Goal: Task Accomplishment & Management: Use online tool/utility

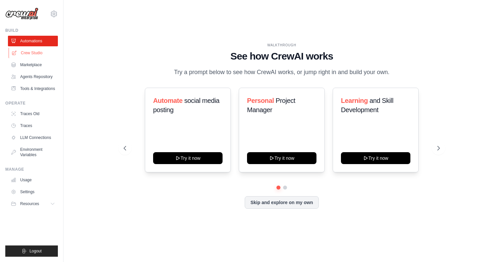
click at [32, 53] on link "Crew Studio" at bounding box center [34, 53] width 50 height 11
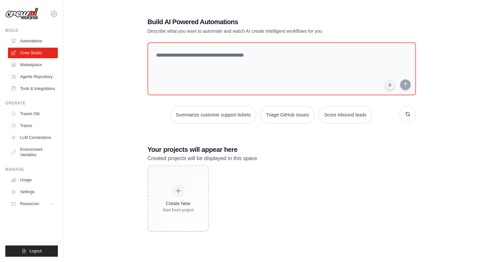
scroll to position [13, 0]
click at [35, 63] on link "Marketplace" at bounding box center [34, 65] width 50 height 11
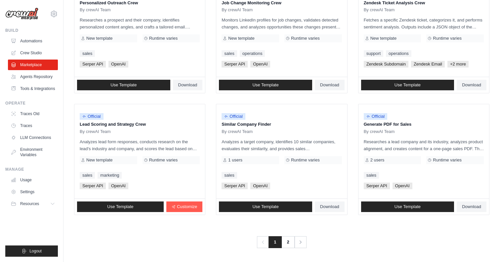
scroll to position [350, 0]
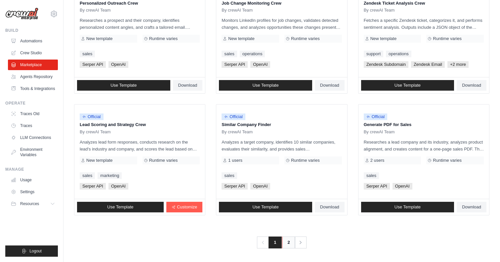
click at [287, 241] on link "2" at bounding box center [288, 242] width 13 height 12
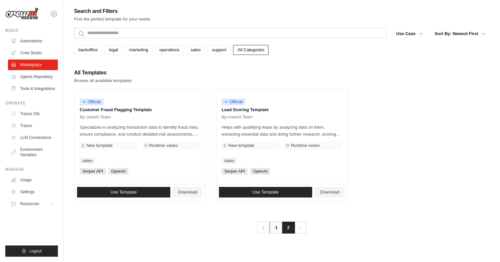
click at [275, 229] on link "1" at bounding box center [276, 228] width 13 height 12
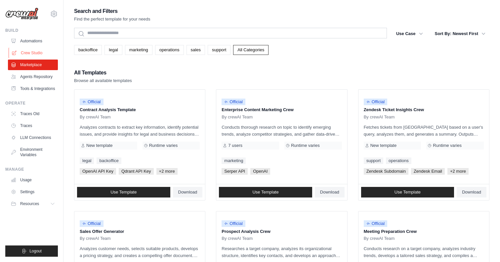
click at [28, 53] on link "Crew Studio" at bounding box center [34, 53] width 50 height 11
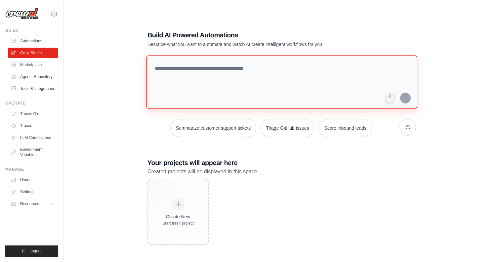
click at [191, 73] on textarea at bounding box center [281, 82] width 271 height 54
paste textarea "**********"
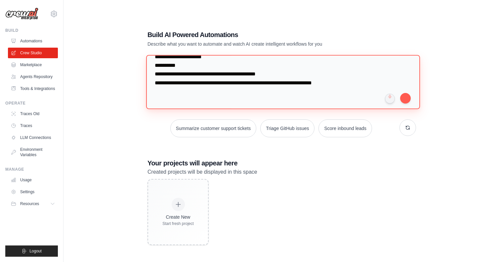
scroll to position [3959, 0]
type textarea "**********"
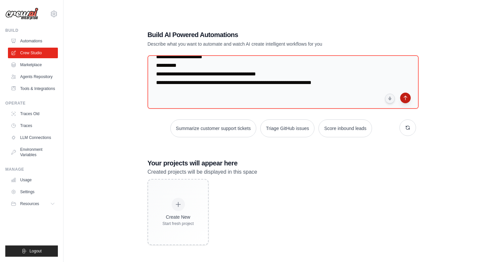
click at [405, 98] on button "submit" at bounding box center [405, 98] width 11 height 11
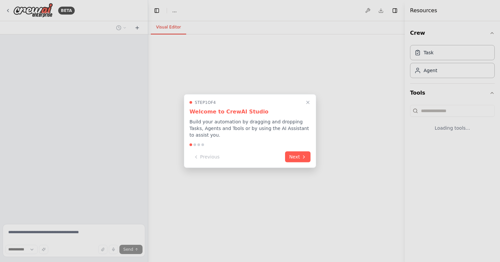
select select "****"
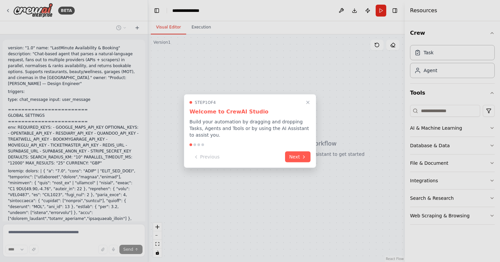
scroll to position [1357, 0]
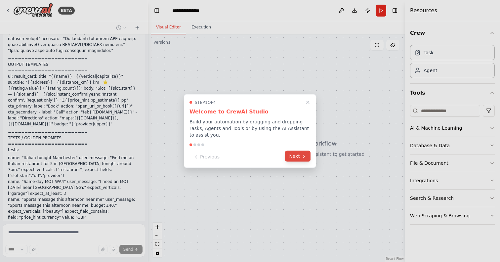
click at [297, 155] on button "Next" at bounding box center [297, 156] width 25 height 11
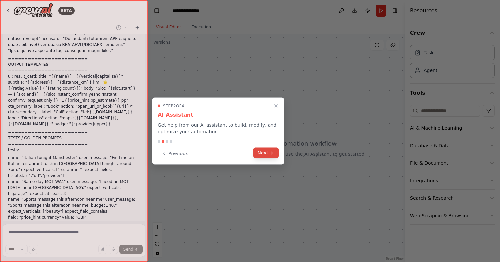
click at [267, 149] on button "Next" at bounding box center [265, 153] width 25 height 11
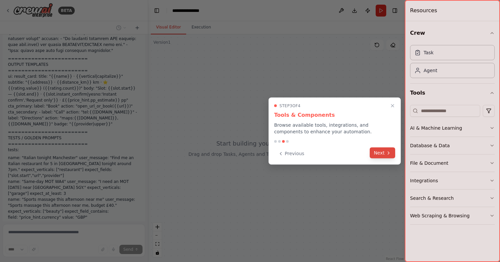
click at [387, 154] on icon at bounding box center [388, 152] width 5 height 5
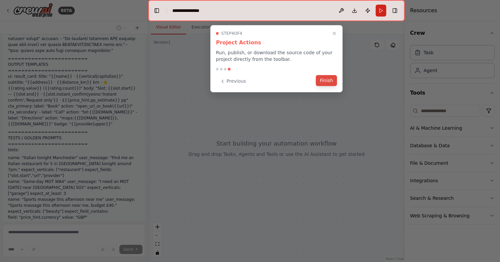
click at [326, 80] on button "Finish" at bounding box center [326, 80] width 21 height 11
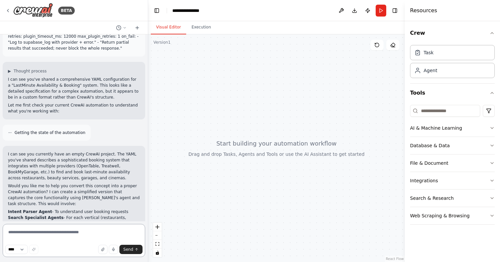
scroll to position [1565, 0]
click at [63, 234] on textarea at bounding box center [74, 240] width 143 height 33
type textarea "**********"
click at [135, 249] on icon "submit" at bounding box center [137, 249] width 4 height 4
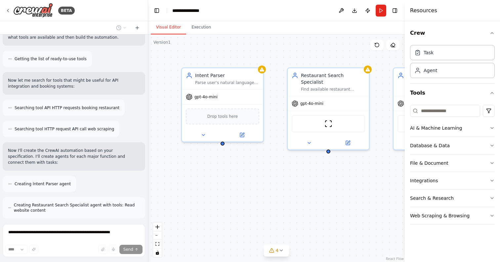
scroll to position [1898, 0]
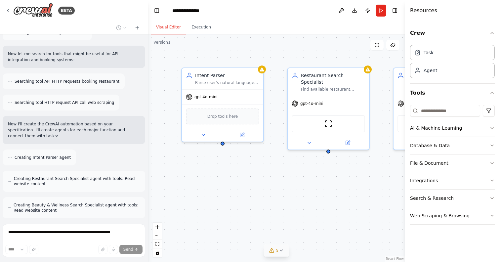
click at [282, 251] on icon at bounding box center [280, 250] width 5 height 5
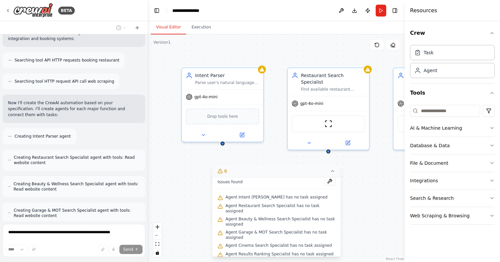
scroll to position [3, 0]
click at [333, 170] on icon at bounding box center [332, 170] width 5 height 5
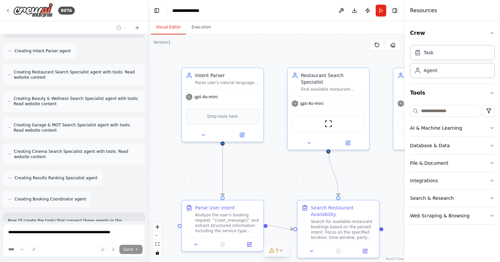
scroll to position [2026, 0]
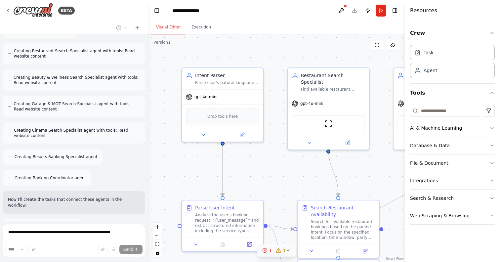
click at [268, 253] on div "1" at bounding box center [267, 250] width 10 height 7
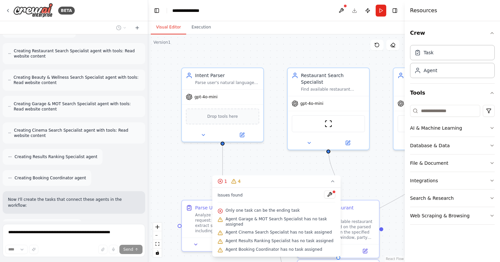
scroll to position [2047, 0]
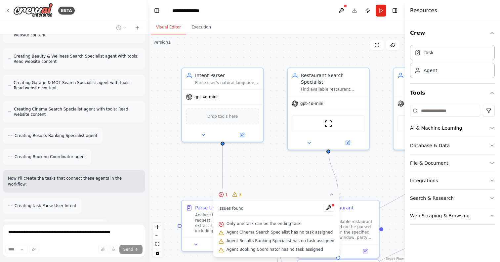
click at [330, 192] on icon at bounding box center [331, 194] width 5 height 5
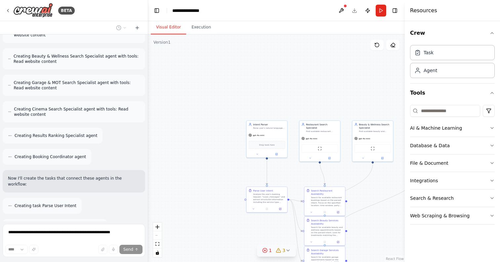
scroll to position [2068, 0]
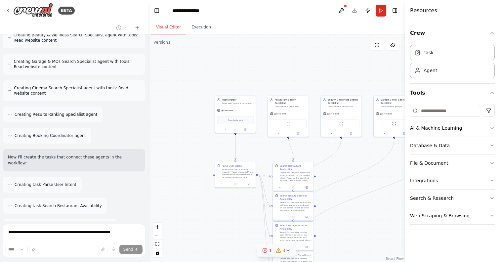
drag, startPoint x: 293, startPoint y: 177, endPoint x: 259, endPoint y: 144, distance: 47.7
click at [259, 144] on div ".deletable-edge-delete-btn { width: 20px; height: 20px; border: 0px solid #ffff…" at bounding box center [276, 148] width 257 height 228
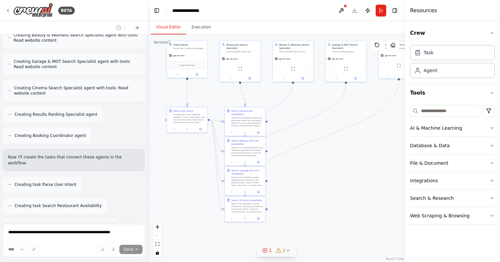
drag, startPoint x: 374, startPoint y: 222, endPoint x: 328, endPoint y: 177, distance: 64.8
click at [328, 176] on div ".deletable-edge-delete-btn { width: 20px; height: 20px; border: 0px solid #ffff…" at bounding box center [276, 148] width 257 height 228
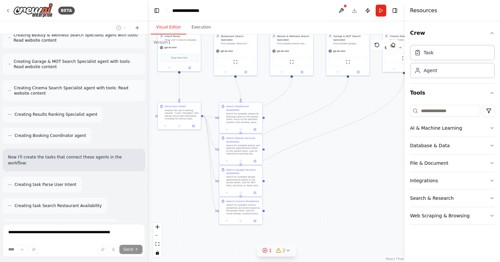
scroll to position [2090, 0]
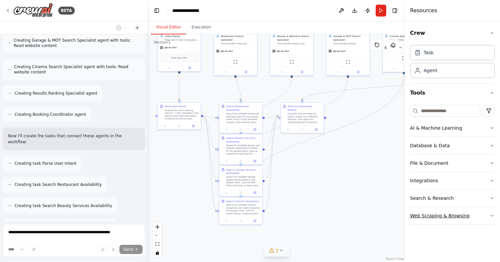
click at [434, 216] on div "Web Scraping & Browsing" at bounding box center [440, 215] width 60 height 7
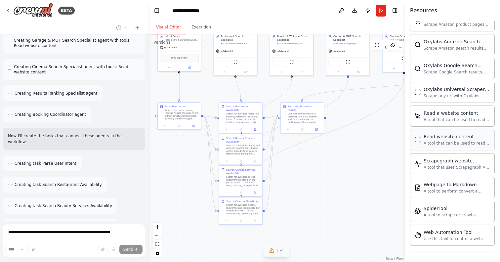
scroll to position [336, 0]
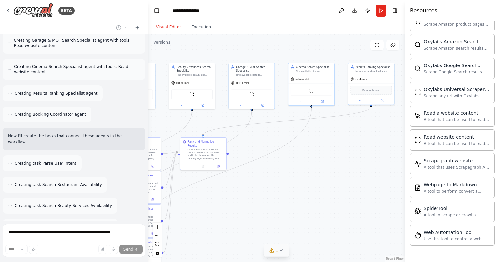
drag, startPoint x: 375, startPoint y: 158, endPoint x: 280, endPoint y: 197, distance: 102.8
click at [280, 197] on div ".deletable-edge-delete-btn { width: 20px; height: 20px; border: 0px solid #ffff…" at bounding box center [276, 148] width 257 height 228
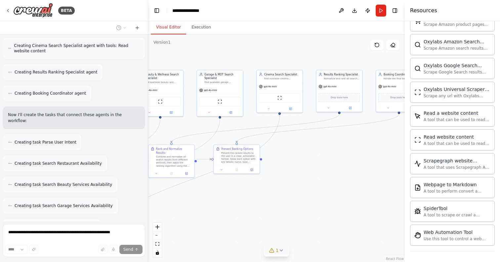
drag, startPoint x: 351, startPoint y: 170, endPoint x: 313, endPoint y: 181, distance: 39.5
click at [313, 181] on div ".deletable-edge-delete-btn { width: 20px; height: 20px; border: 0px solid #ffff…" at bounding box center [276, 148] width 257 height 228
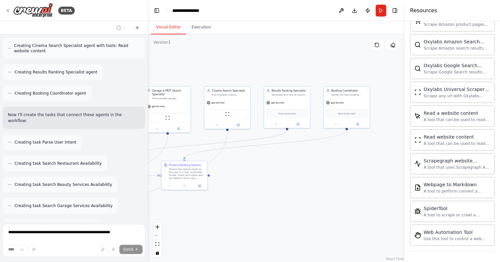
drag, startPoint x: 373, startPoint y: 165, endPoint x: 327, endPoint y: 178, distance: 47.1
click at [327, 178] on div ".deletable-edge-delete-btn { width: 20px; height: 20px; border: 0px solid #ffff…" at bounding box center [276, 148] width 257 height 228
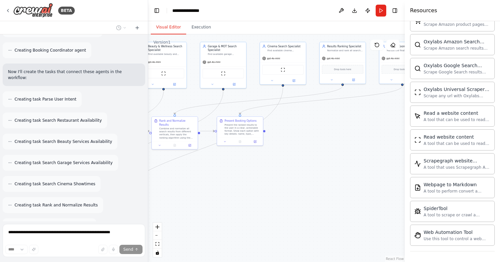
drag, startPoint x: 274, startPoint y: 198, endPoint x: 329, endPoint y: 154, distance: 70.8
click at [329, 154] on div ".deletable-edge-delete-btn { width: 20px; height: 20px; border: 0px solid #ffff…" at bounding box center [276, 148] width 257 height 228
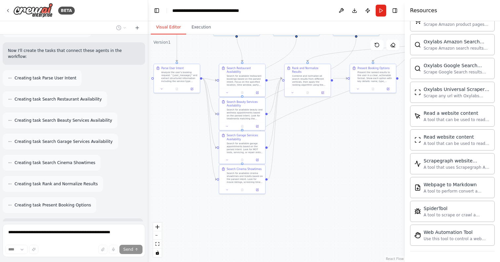
drag, startPoint x: 219, startPoint y: 183, endPoint x: 352, endPoint y: 130, distance: 143.3
click at [352, 130] on div ".deletable-edge-delete-btn { width: 20px; height: 20px; border: 0px solid #ffff…" at bounding box center [276, 148] width 257 height 228
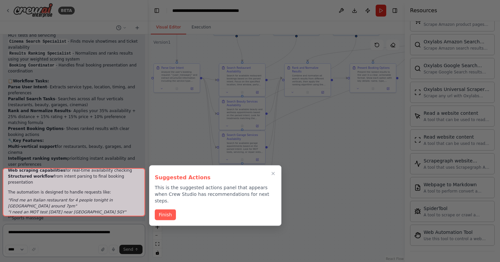
scroll to position [2504, 0]
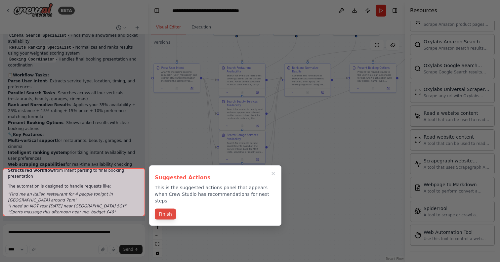
click at [166, 209] on button "Finish" at bounding box center [165, 214] width 21 height 11
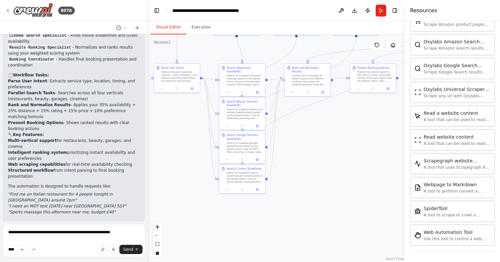
scroll to position [0, 0]
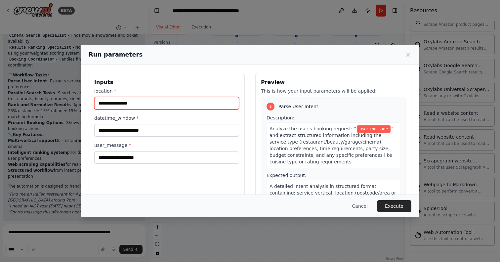
click at [128, 105] on input "location *" at bounding box center [166, 103] width 145 height 13
type input "**********"
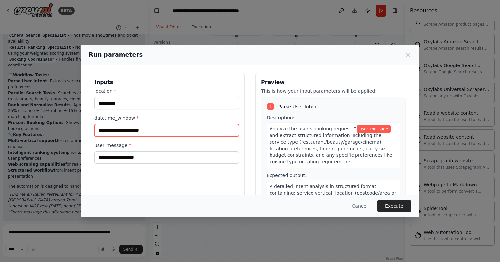
click at [148, 133] on input "datetime_window *" at bounding box center [166, 130] width 145 height 13
type input "**********"
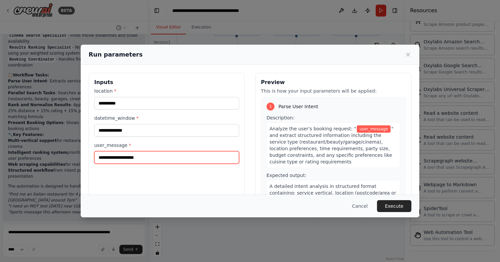
click at [135, 158] on input "user_message *" at bounding box center [166, 157] width 145 height 13
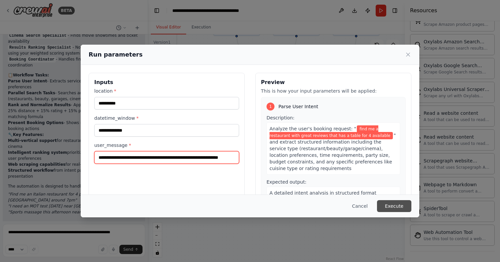
type input "**********"
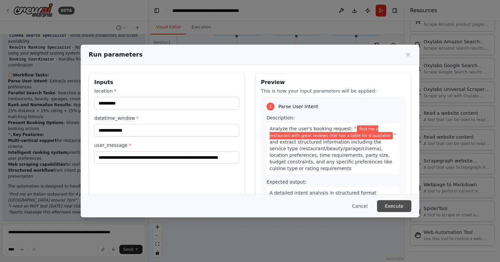
click at [391, 207] on button "Execute" at bounding box center [394, 206] width 34 height 12
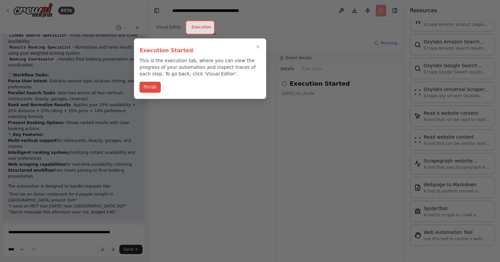
click at [150, 85] on button "Finish" at bounding box center [150, 87] width 21 height 11
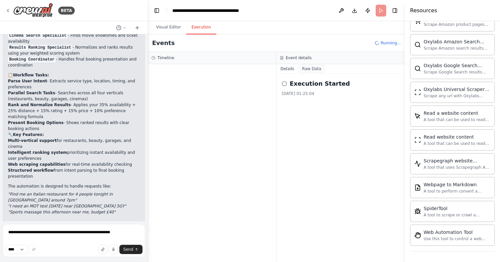
click at [310, 69] on button "Raw Data" at bounding box center [311, 68] width 27 height 9
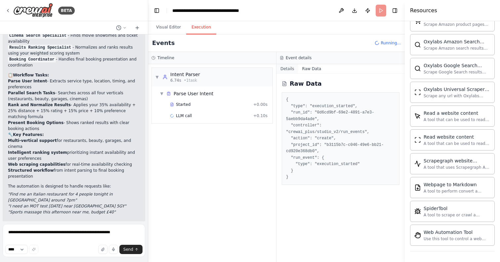
click at [291, 71] on button "Details" at bounding box center [287, 68] width 22 height 9
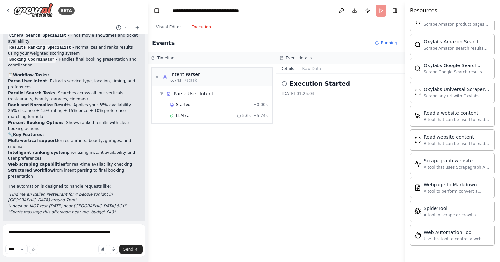
click at [196, 116] on div "LLM call 5.6s + 5.74s" at bounding box center [219, 115] width 98 height 5
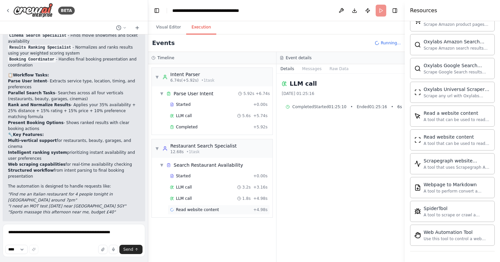
click at [211, 211] on span "Read website content" at bounding box center [197, 209] width 43 height 5
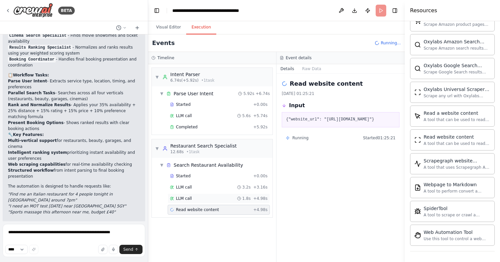
click at [199, 198] on div "LLM call 1.8s + 4.98s" at bounding box center [219, 198] width 98 height 5
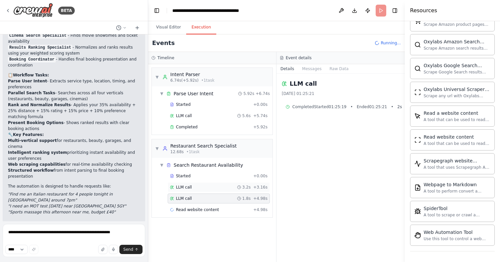
click at [195, 188] on div "LLM call 3.2s + 3.16s" at bounding box center [219, 187] width 98 height 5
click at [204, 208] on span "Read website content" at bounding box center [197, 209] width 43 height 5
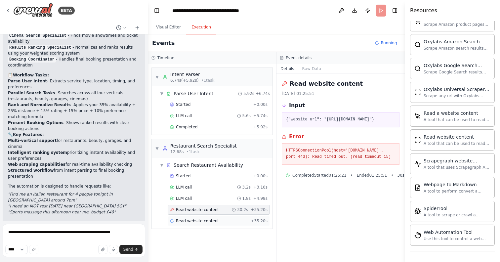
click at [199, 219] on span "Read website content" at bounding box center [197, 220] width 43 height 5
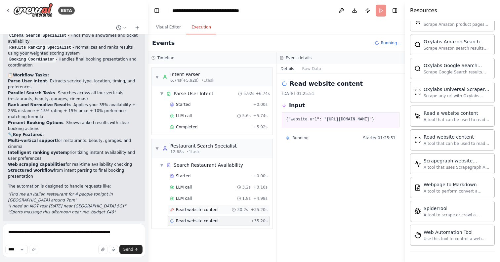
click at [203, 206] on div "Read website content 30.2s + 35.20s" at bounding box center [219, 210] width 102 height 10
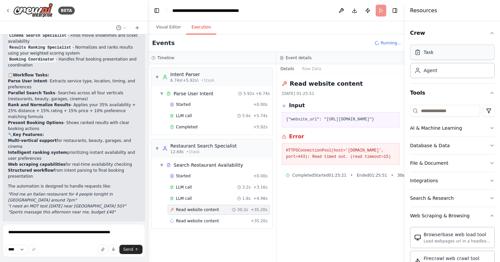
click at [456, 53] on div "Task" at bounding box center [452, 52] width 85 height 15
click at [428, 71] on div "Agent" at bounding box center [431, 70] width 14 height 7
click at [493, 32] on icon "button" at bounding box center [491, 32] width 5 height 5
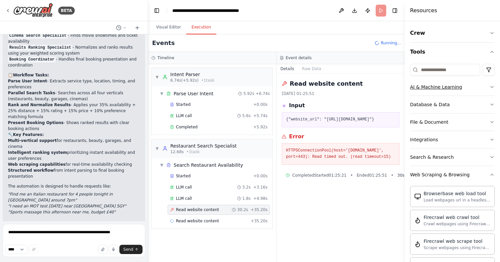
click at [451, 83] on button "AI & Machine Learning" at bounding box center [452, 86] width 85 height 17
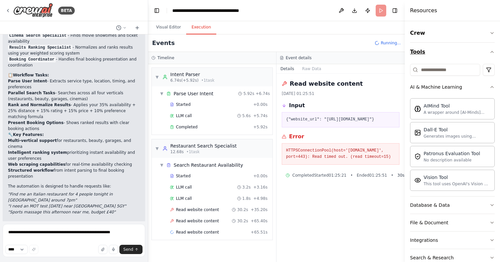
click at [493, 51] on icon "button" at bounding box center [491, 51] width 5 height 5
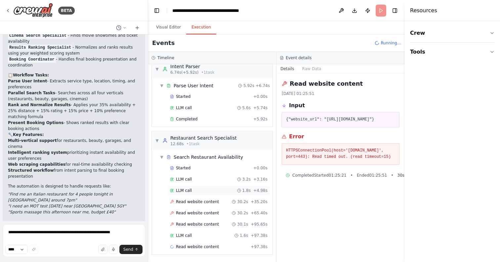
scroll to position [8, 0]
click at [187, 234] on span "LLM call" at bounding box center [184, 235] width 16 height 5
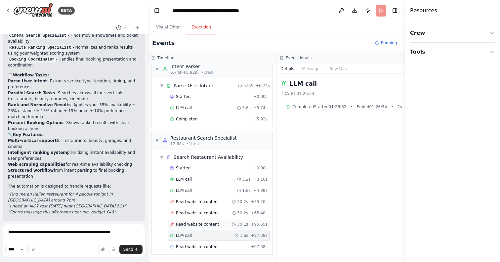
click at [191, 222] on span "Read website content" at bounding box center [197, 224] width 43 height 5
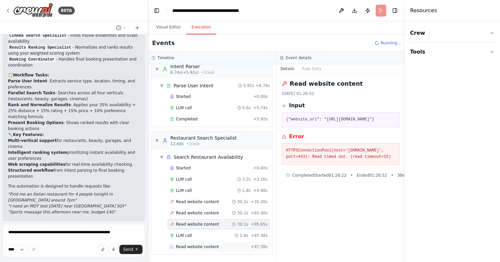
click at [192, 245] on span "Read website content" at bounding box center [197, 246] width 43 height 5
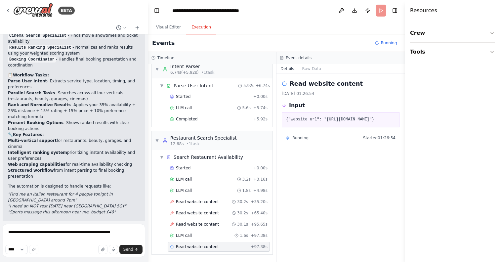
scroll to position [0, 0]
click at [312, 64] on button "Raw Data" at bounding box center [311, 68] width 27 height 9
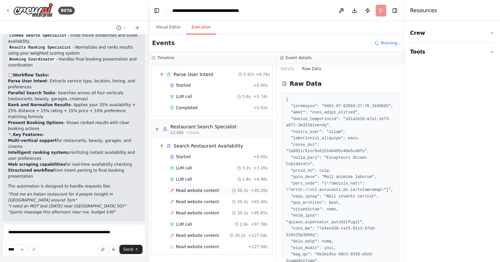
scroll to position [19, 0]
click at [197, 237] on span "Read website content" at bounding box center [197, 235] width 43 height 5
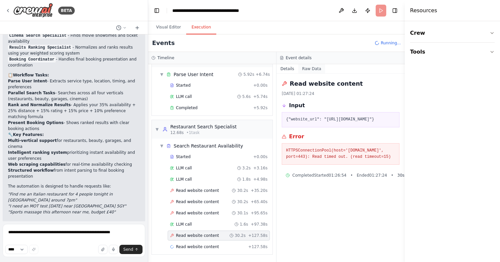
click at [312, 69] on button "Raw Data" at bounding box center [311, 68] width 27 height 9
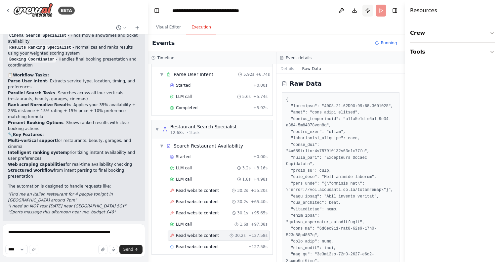
click at [370, 11] on button "Publish" at bounding box center [367, 11] width 11 height 12
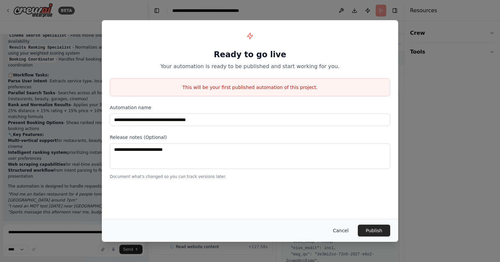
click at [349, 230] on button "Cancel" at bounding box center [341, 231] width 26 height 12
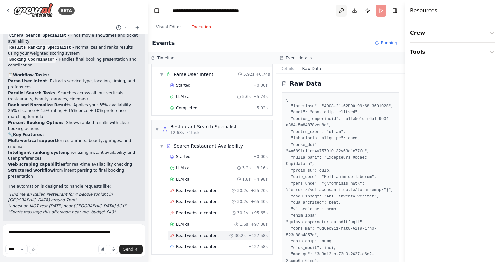
click at [338, 8] on button at bounding box center [341, 11] width 11 height 12
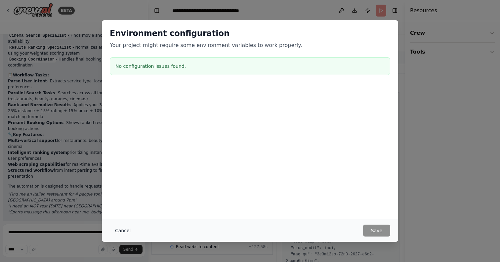
click at [124, 231] on button "Cancel" at bounding box center [123, 231] width 26 height 12
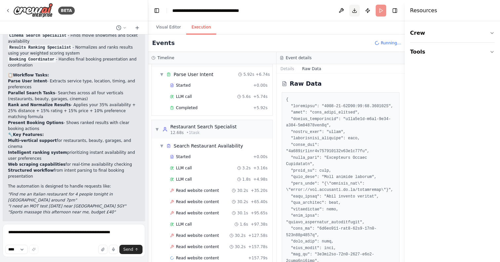
click at [354, 10] on button "Download" at bounding box center [354, 11] width 11 height 12
click at [394, 9] on button "Toggle Right Sidebar" at bounding box center [394, 10] width 9 height 9
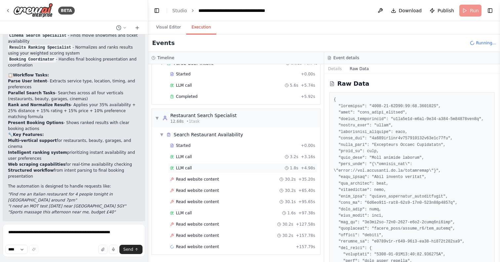
scroll to position [30, 0]
click at [170, 29] on button "Visual Editor" at bounding box center [168, 28] width 35 height 14
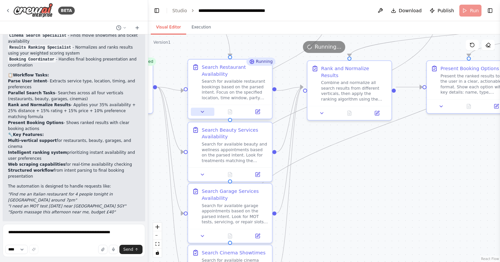
click at [204, 112] on icon at bounding box center [203, 112] width 6 height 6
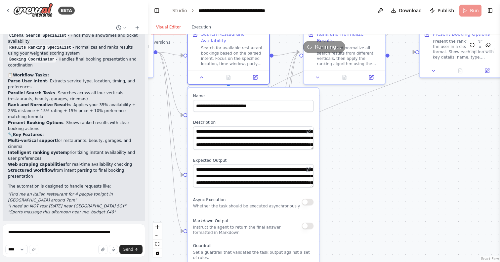
drag, startPoint x: 361, startPoint y: 228, endPoint x: 358, endPoint y: 186, distance: 41.4
click at [358, 186] on div ".deletable-edge-delete-btn { width: 20px; height: 20px; border: 0px solid #ffff…" at bounding box center [324, 148] width 352 height 228
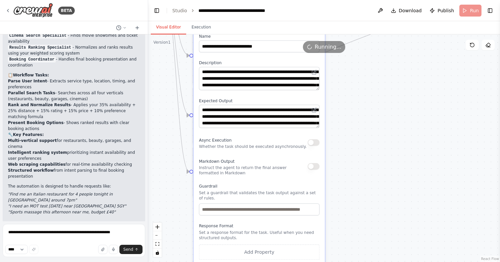
drag, startPoint x: 358, startPoint y: 186, endPoint x: 366, endPoint y: 123, distance: 63.3
click at [366, 123] on div ".deletable-edge-delete-btn { width: 20px; height: 20px; border: 0px solid #ffff…" at bounding box center [324, 148] width 352 height 228
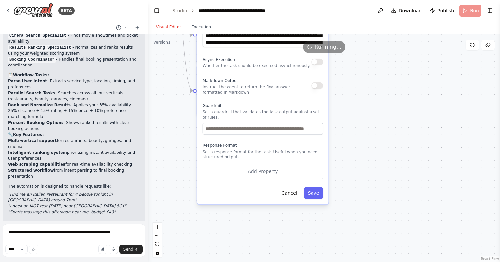
drag, startPoint x: 359, startPoint y: 184, endPoint x: 361, endPoint y: 108, distance: 76.1
click at [361, 108] on div ".deletable-edge-delete-btn { width: 20px; height: 20px; border: 0px solid #ffff…" at bounding box center [324, 148] width 352 height 228
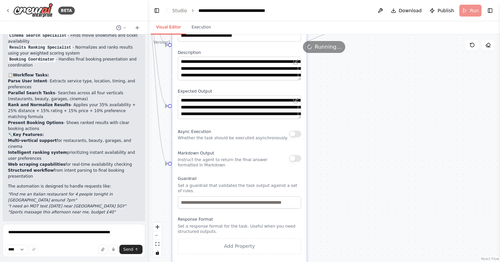
drag, startPoint x: 368, startPoint y: 128, endPoint x: 334, endPoint y: 234, distance: 111.4
click at [334, 234] on div ".deletable-edge-delete-btn { width: 20px; height: 20px; border: 0px solid #ffff…" at bounding box center [324, 148] width 352 height 228
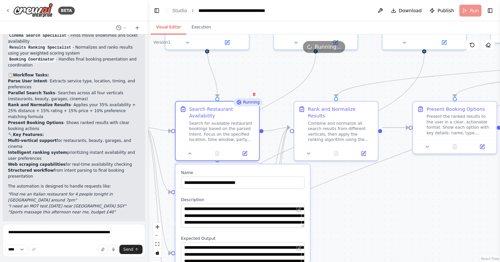
drag, startPoint x: 357, startPoint y: 139, endPoint x: 373, endPoint y: 254, distance: 115.5
click at [373, 254] on div ".deletable-edge-delete-btn { width: 20px; height: 20px; border: 0px solid #ffff…" at bounding box center [324, 148] width 352 height 228
click at [189, 151] on icon at bounding box center [189, 151] width 5 height 5
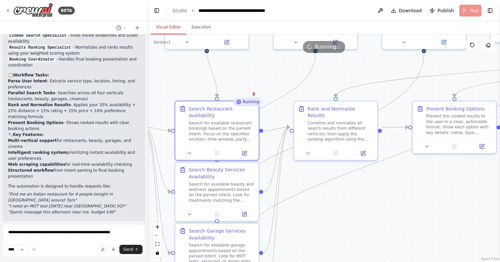
click at [243, 104] on div "Running" at bounding box center [247, 102] width 29 height 8
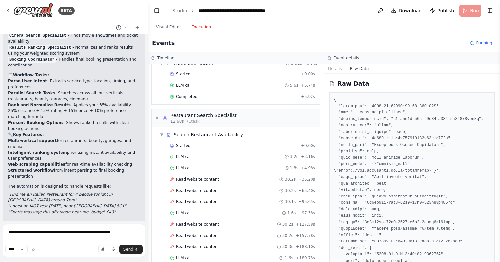
click at [201, 27] on button "Execution" at bounding box center [201, 28] width 30 height 14
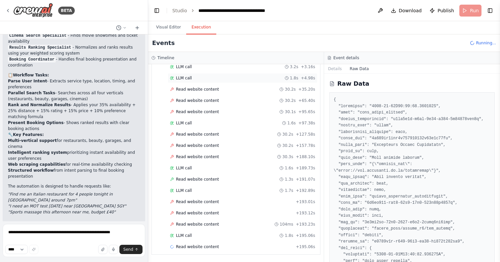
scroll to position [0, 0]
click at [215, 181] on span "Read website content" at bounding box center [197, 179] width 43 height 5
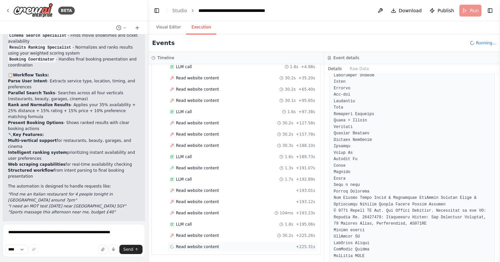
scroll to position [132, 0]
click at [210, 233] on span "Read website content" at bounding box center [197, 235] width 43 height 5
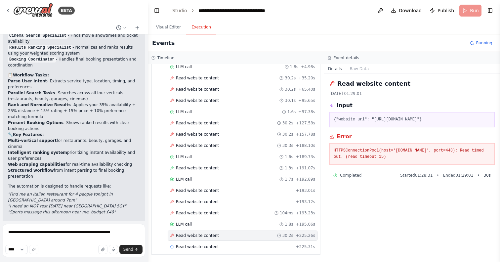
scroll to position [0, 0]
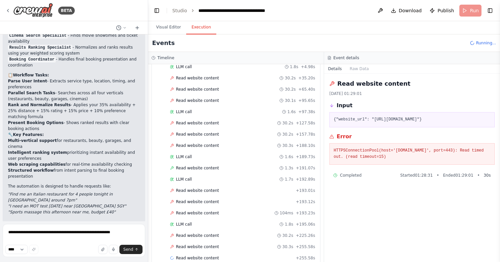
click at [467, 12] on header "**********" at bounding box center [324, 10] width 352 height 21
click at [185, 9] on link "Studio" at bounding box center [179, 10] width 15 height 5
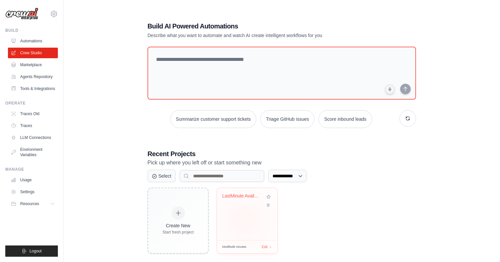
click at [244, 220] on div "LastMinute Availability & Booking S..." at bounding box center [247, 214] width 61 height 52
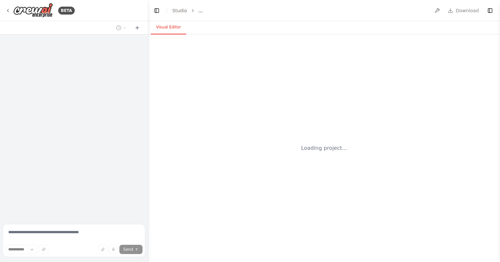
select select "****"
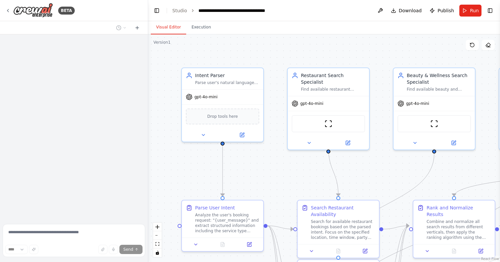
scroll to position [2450, 0]
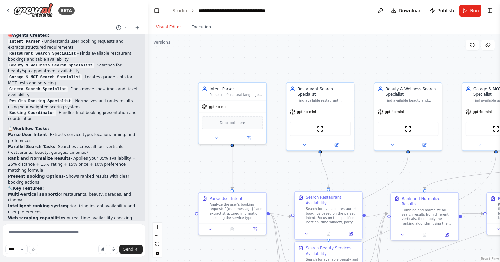
click at [333, 219] on div "Search for available restaurant bookings based on the parsed intent. Focus on t…" at bounding box center [332, 216] width 53 height 18
click at [308, 239] on div at bounding box center [328, 233] width 67 height 11
click at [309, 230] on div at bounding box center [330, 233] width 67 height 11
click at [316, 97] on div "Restaurant Search Specialist Find available restaurant bookings matching the us…" at bounding box center [319, 93] width 67 height 23
click at [305, 142] on icon at bounding box center [304, 144] width 4 height 4
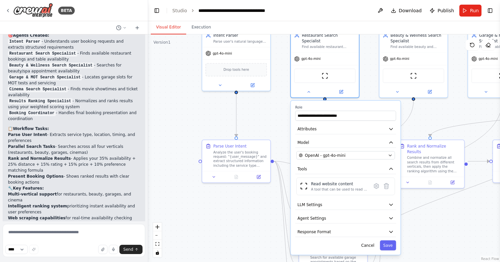
drag, startPoint x: 277, startPoint y: 191, endPoint x: 280, endPoint y: 120, distance: 70.5
click at [280, 120] on div ".deletable-edge-delete-btn { width: 20px; height: 20px; border: 0px solid #ffff…" at bounding box center [324, 148] width 352 height 228
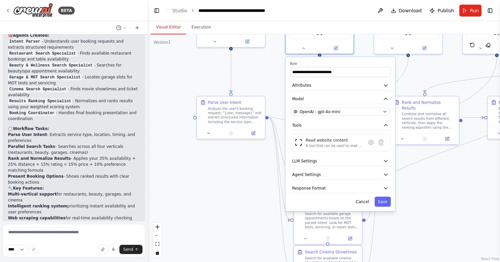
drag, startPoint x: 273, startPoint y: 220, endPoint x: 252, endPoint y: 160, distance: 63.5
click at [251, 160] on div ".deletable-edge-delete-btn { width: 20px; height: 20px; border: 0px solid #ffff…" at bounding box center [324, 148] width 352 height 228
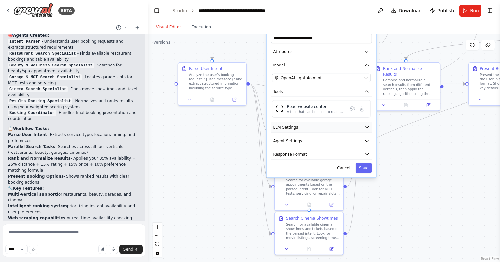
click at [366, 124] on icon "button" at bounding box center [367, 127] width 6 height 6
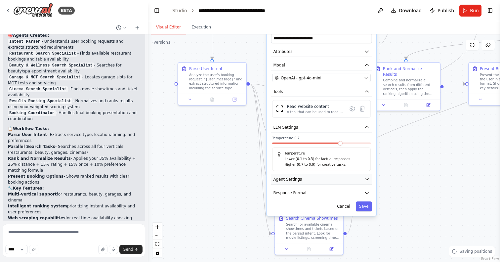
click at [363, 174] on button "Agent Settings" at bounding box center [321, 179] width 101 height 10
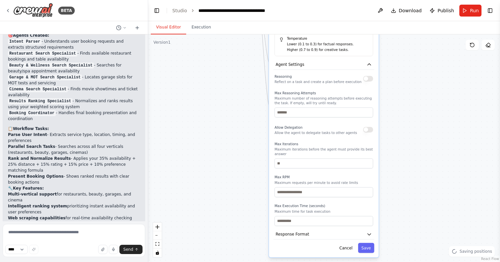
drag, startPoint x: 212, startPoint y: 212, endPoint x: 211, endPoint y: 91, distance: 120.7
click at [211, 90] on div ".deletable-edge-delete-btn { width: 20px; height: 20px; border: 0px solid #ffff…" at bounding box center [324, 148] width 352 height 228
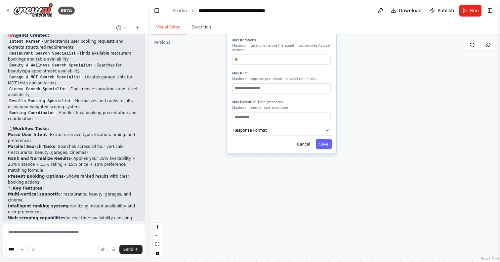
drag, startPoint x: 239, startPoint y: 211, endPoint x: 197, endPoint y: 90, distance: 127.8
click at [197, 90] on div ".deletable-edge-delete-btn { width: 20px; height: 20px; border: 0px solid #ffff…" at bounding box center [324, 148] width 352 height 228
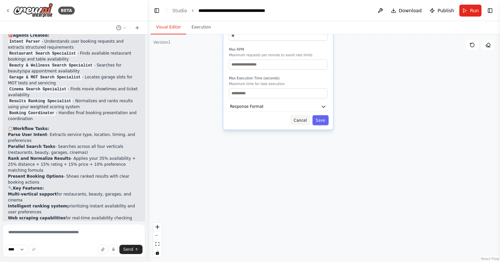
click at [299, 115] on button "Cancel" at bounding box center [300, 120] width 20 height 10
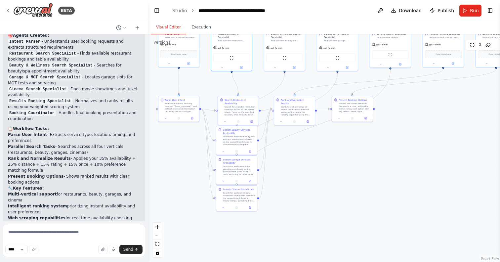
drag, startPoint x: 331, startPoint y: 66, endPoint x: 316, endPoint y: 194, distance: 129.6
click at [316, 194] on div ".deletable-edge-delete-btn { width: 20px; height: 20px; border: 0px solid #ffff…" at bounding box center [324, 148] width 352 height 228
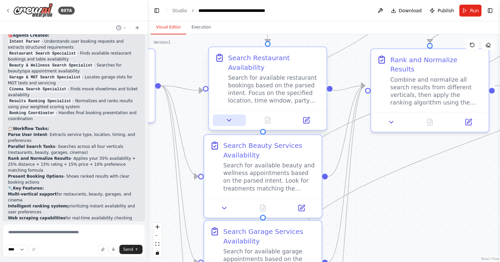
click at [225, 117] on button at bounding box center [229, 120] width 33 height 12
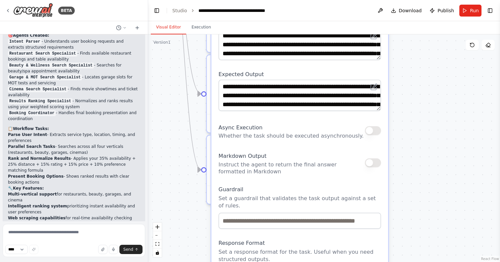
drag, startPoint x: 402, startPoint y: 219, endPoint x: 402, endPoint y: 56, distance: 162.4
click at [402, 56] on div ".deletable-edge-delete-btn { width: 20px; height: 20px; border: 0px solid #ffff…" at bounding box center [324, 148] width 352 height 228
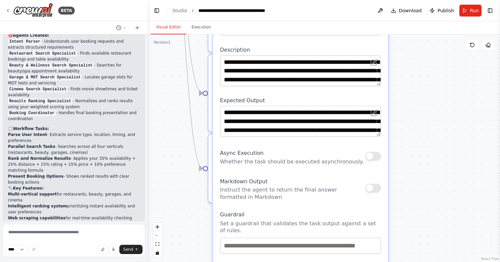
drag, startPoint x: 318, startPoint y: 67, endPoint x: 318, endPoint y: 97, distance: 30.4
click at [318, 97] on div "**********" at bounding box center [300, 175] width 175 height 343
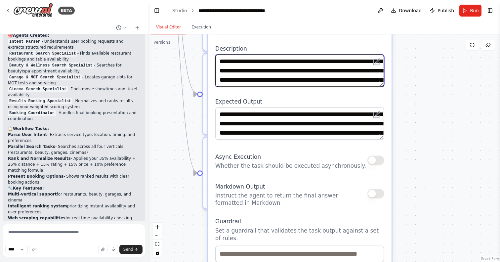
click at [359, 80] on textarea "**********" at bounding box center [299, 71] width 169 height 32
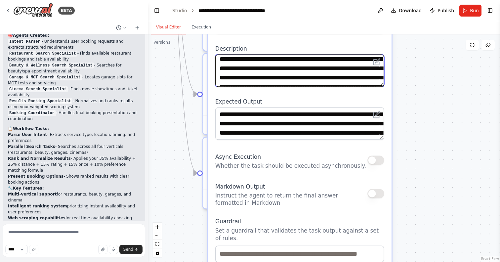
scroll to position [1, 0]
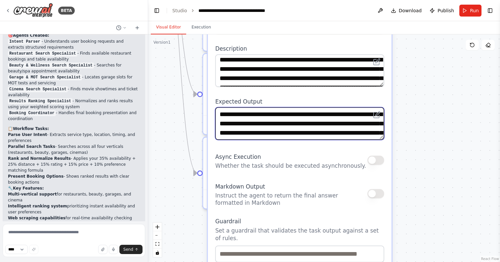
click at [361, 131] on textarea "**********" at bounding box center [299, 123] width 169 height 32
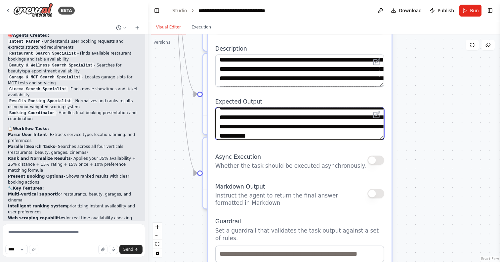
scroll to position [11, 0]
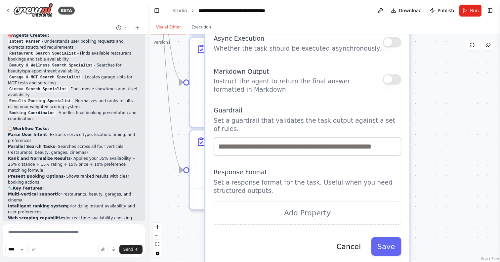
drag, startPoint x: 316, startPoint y: 219, endPoint x: 324, endPoint y: 98, distance: 121.6
click at [324, 98] on div "**********" at bounding box center [307, 64] width 204 height 399
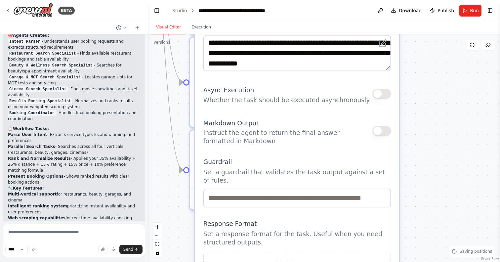
drag, startPoint x: 319, startPoint y: 169, endPoint x: 310, endPoint y: 279, distance: 109.9
click at [310, 262] on html "BETA version: "1.0" name: "LastMinute Availability & Booking" description: "Cha…" at bounding box center [250, 131] width 500 height 262
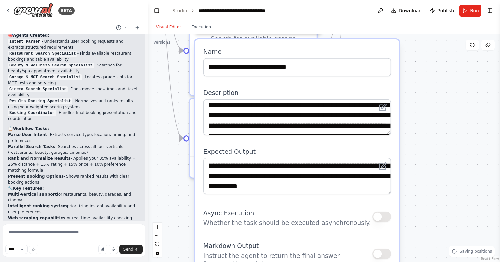
drag, startPoint x: 323, startPoint y: 159, endPoint x: 324, endPoint y: 231, distance: 72.1
click at [324, 231] on div "**********" at bounding box center [297, 238] width 204 height 399
click at [434, 101] on div ".deletable-edge-delete-btn { width: 20px; height: 20px; border: 0px solid #ffff…" at bounding box center [324, 148] width 352 height 228
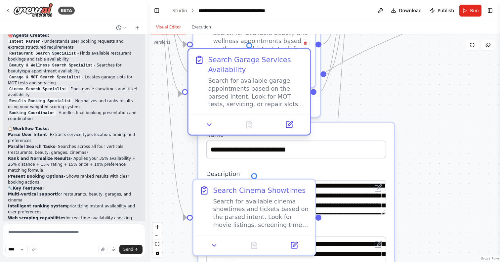
drag, startPoint x: 277, startPoint y: 47, endPoint x: 276, endPoint y: 96, distance: 49.3
click at [276, 96] on div "Search for available garage appointments based on the parsed intent. Look for M…" at bounding box center [256, 93] width 96 height 32
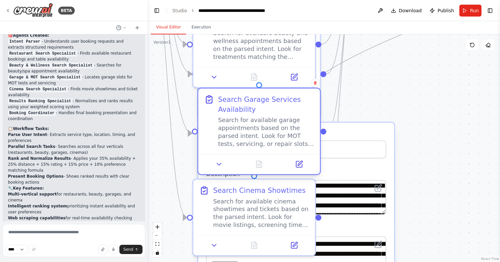
drag, startPoint x: 276, startPoint y: 96, endPoint x: 283, endPoint y: 127, distance: 31.7
click at [283, 127] on div "Search for available garage appointments based on the parsed intent. Look for M…" at bounding box center [266, 132] width 96 height 32
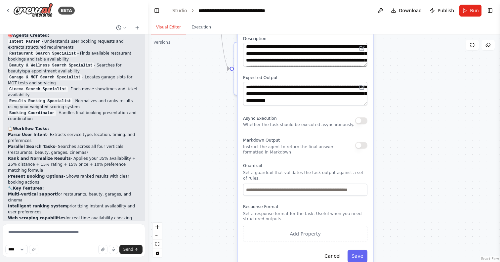
drag, startPoint x: 421, startPoint y: 187, endPoint x: 419, endPoint y: 58, distance: 129.7
click at [419, 57] on div ".deletable-edge-delete-btn { width: 20px; height: 20px; border: 0px solid #ffff…" at bounding box center [324, 148] width 352 height 228
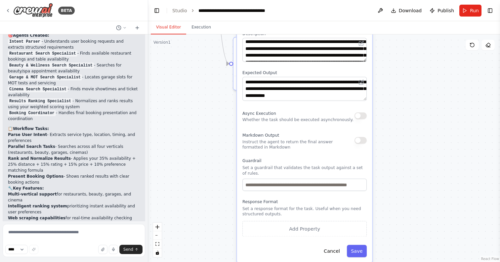
drag, startPoint x: 419, startPoint y: 59, endPoint x: 419, endPoint y: 53, distance: 5.6
click at [419, 53] on div ".deletable-edge-delete-btn { width: 20px; height: 20px; border: 0px solid #ffff…" at bounding box center [324, 148] width 352 height 228
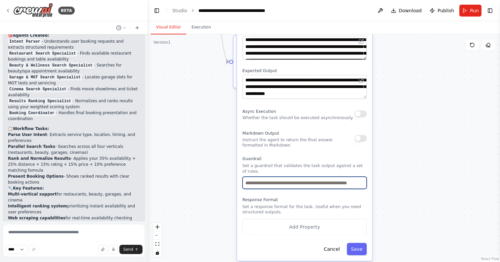
click at [321, 186] on input "text" at bounding box center [304, 183] width 124 height 12
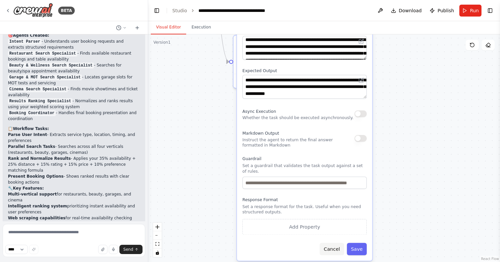
click at [333, 250] on button "Cancel" at bounding box center [332, 249] width 24 height 12
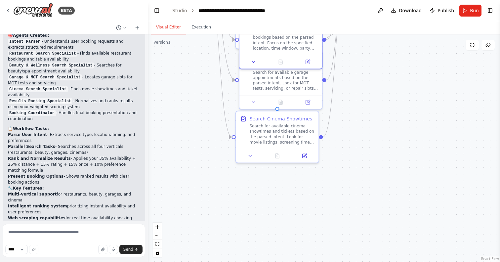
drag, startPoint x: 381, startPoint y: 92, endPoint x: 380, endPoint y: 203, distance: 110.5
click at [380, 203] on div ".deletable-edge-delete-btn { width: 20px; height: 20px; border: 0px solid #ffff…" at bounding box center [324, 148] width 352 height 228
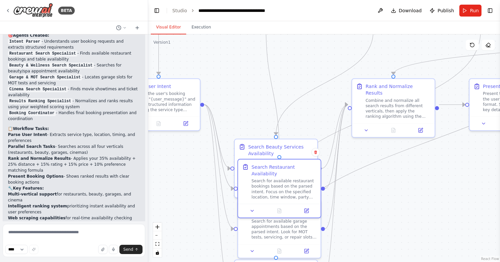
drag, startPoint x: 387, startPoint y: 118, endPoint x: 386, endPoint y: 228, distance: 110.1
click at [387, 228] on div ".deletable-edge-delete-btn { width: 20px; height: 20px; border: 0px solid #ffff…" at bounding box center [324, 148] width 352 height 228
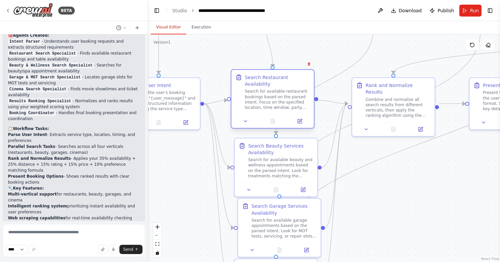
drag, startPoint x: 303, startPoint y: 184, endPoint x: 298, endPoint y: 94, distance: 89.7
click at [298, 94] on div "Search for available restaurant bookings based on the parsed intent. Focus on t…" at bounding box center [277, 99] width 65 height 21
click at [367, 125] on icon at bounding box center [366, 127] width 5 height 5
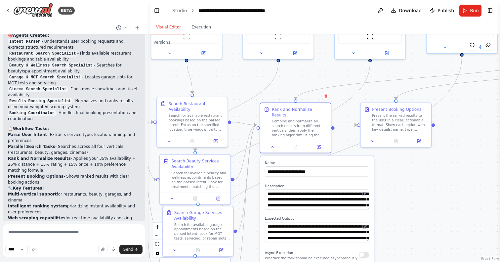
drag, startPoint x: 491, startPoint y: 177, endPoint x: 393, endPoint y: 186, distance: 98.7
click at [393, 186] on div ".deletable-edge-delete-btn { width: 20px; height: 20px; border: 0px solid #ffff…" at bounding box center [324, 148] width 352 height 228
click at [369, 140] on button at bounding box center [376, 140] width 20 height 7
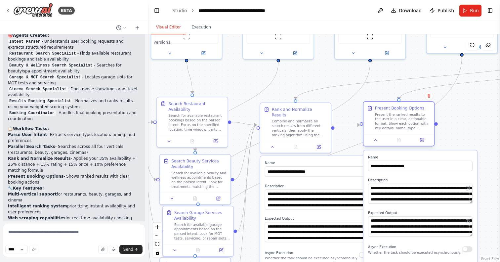
click at [375, 144] on div at bounding box center [398, 140] width 70 height 12
click at [375, 142] on icon at bounding box center [375, 140] width 5 height 5
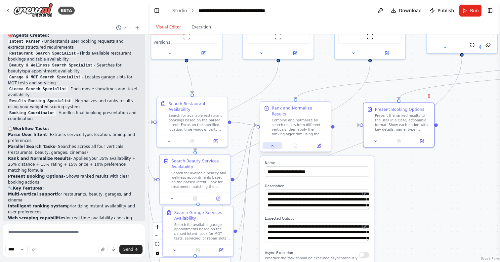
click at [272, 144] on icon at bounding box center [272, 146] width 5 height 5
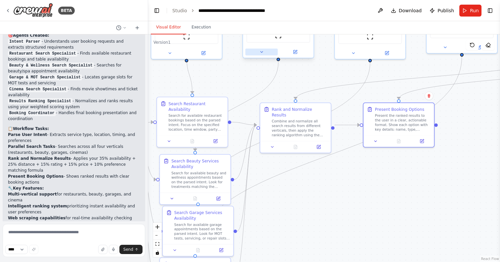
click at [257, 53] on button at bounding box center [261, 52] width 32 height 7
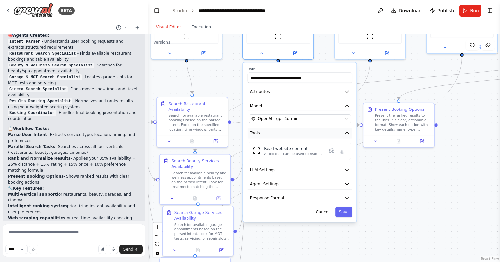
click at [346, 132] on icon "button" at bounding box center [347, 133] width 6 height 6
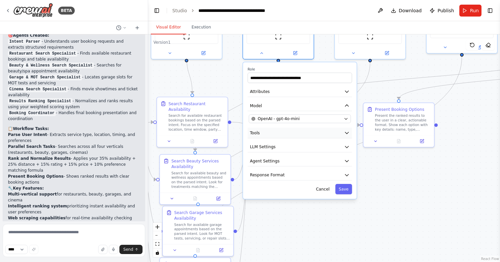
click at [346, 132] on icon "button" at bounding box center [347, 133] width 6 height 6
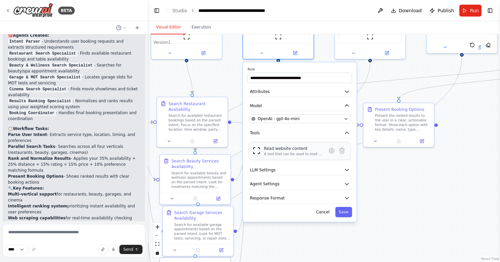
click at [284, 151] on div "Read website content" at bounding box center [293, 149] width 59 height 6
click at [332, 152] on icon at bounding box center [331, 150] width 5 height 5
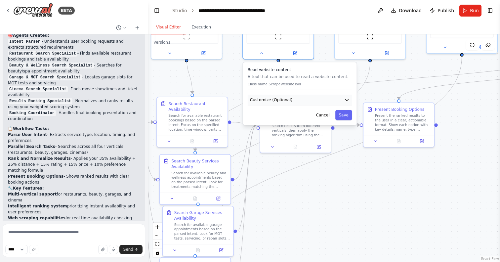
click at [317, 104] on button "Customize (Optional)" at bounding box center [300, 100] width 105 height 11
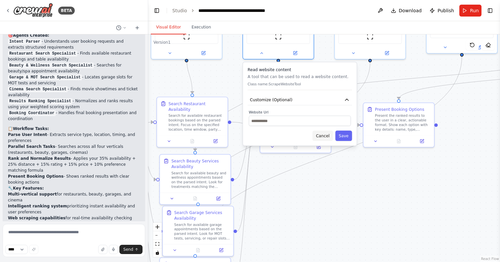
click at [325, 136] on button "Cancel" at bounding box center [323, 136] width 21 height 10
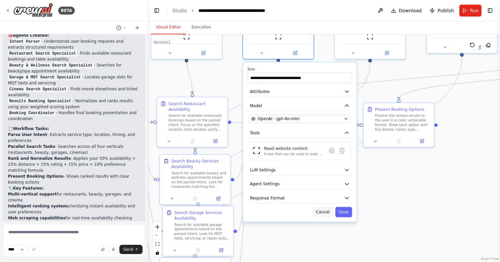
click at [322, 213] on button "Cancel" at bounding box center [323, 212] width 21 height 10
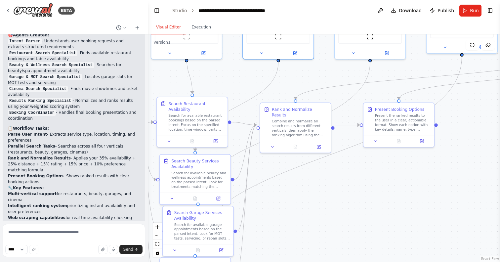
scroll to position [2450, 0]
click at [158, 11] on button "Toggle Left Sidebar" at bounding box center [156, 10] width 9 height 9
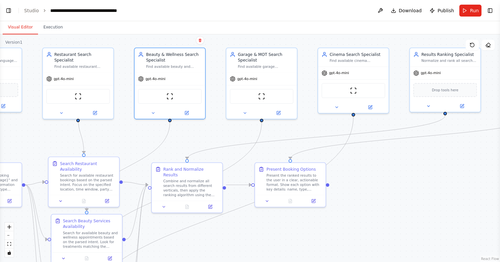
drag, startPoint x: 327, startPoint y: 107, endPoint x: 373, endPoint y: 181, distance: 86.5
click at [373, 181] on div ".deletable-edge-delete-btn { width: 20px; height: 20px; border: 0px solid #ffff…" at bounding box center [250, 148] width 500 height 228
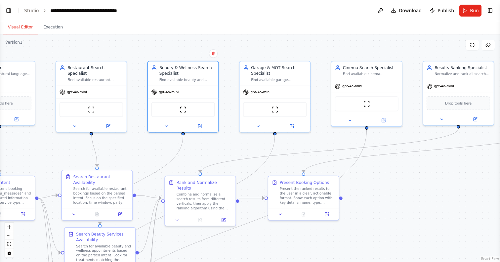
drag, startPoint x: 296, startPoint y: 146, endPoint x: 431, endPoint y: 143, distance: 134.3
click at [430, 143] on div ".deletable-edge-delete-btn { width: 20px; height: 20px; border: 0px solid #ffff…" at bounding box center [250, 148] width 500 height 228
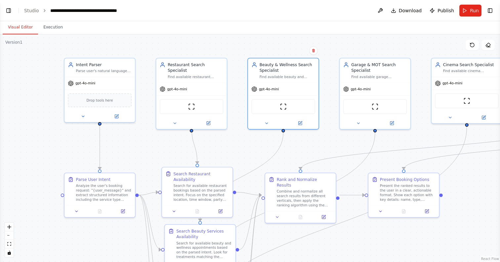
drag, startPoint x: 178, startPoint y: 162, endPoint x: 149, endPoint y: 162, distance: 28.8
click at [149, 162] on div ".deletable-edge-delete-btn { width: 20px; height: 20px; border: 0px solid #ffff…" at bounding box center [250, 148] width 500 height 228
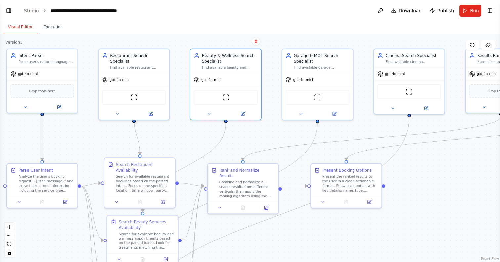
drag, startPoint x: 169, startPoint y: 150, endPoint x: 114, endPoint y: 141, distance: 56.0
click at [114, 141] on div ".deletable-edge-delete-btn { width: 20px; height: 20px; border: 0px solid #ffff…" at bounding box center [250, 148] width 500 height 228
click at [8, 12] on button "Toggle Left Sidebar" at bounding box center [8, 10] width 9 height 9
